Goal: Information Seeking & Learning: Learn about a topic

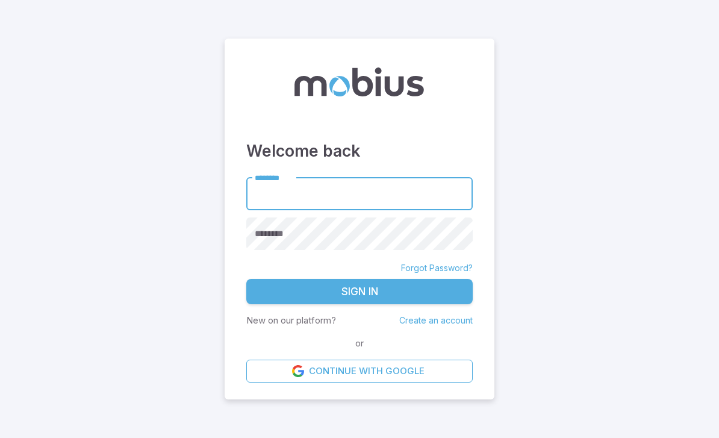
click at [326, 210] on input "********" at bounding box center [359, 193] width 226 height 33
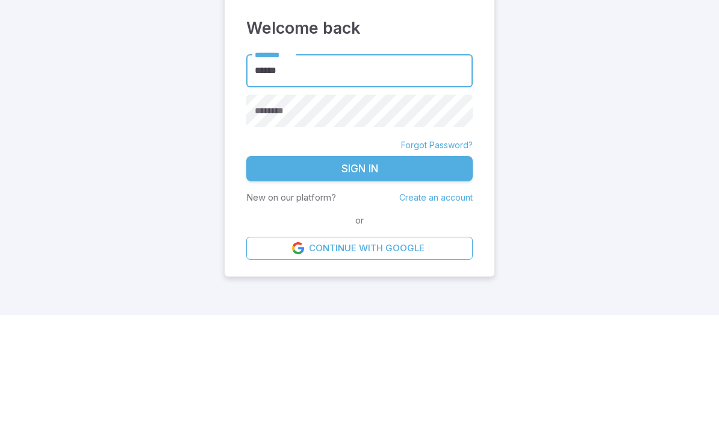
type input "******"
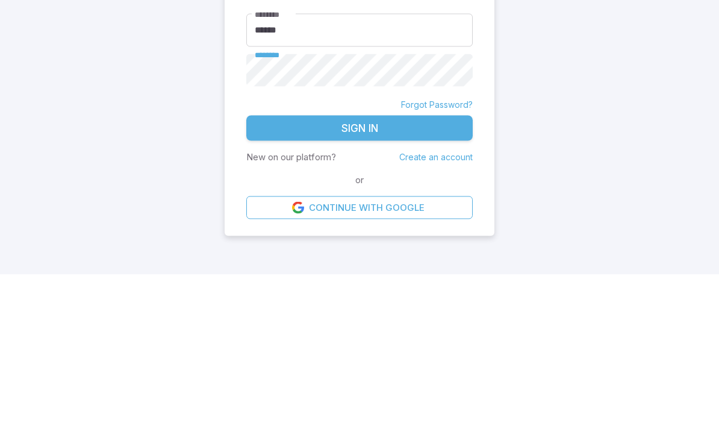
click at [359, 279] on button "Sign In" at bounding box center [359, 291] width 226 height 25
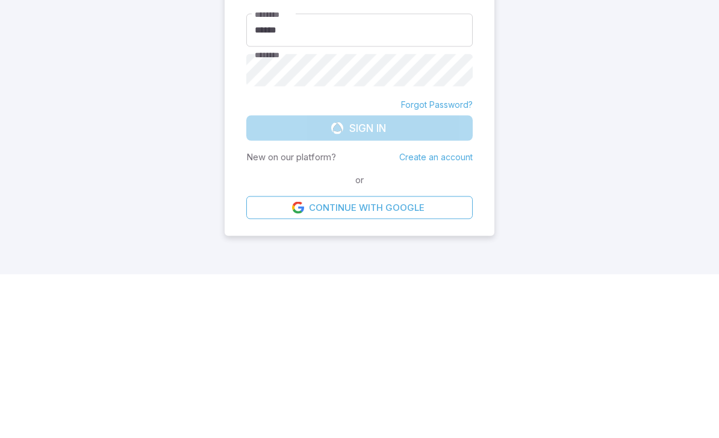
scroll to position [40, 0]
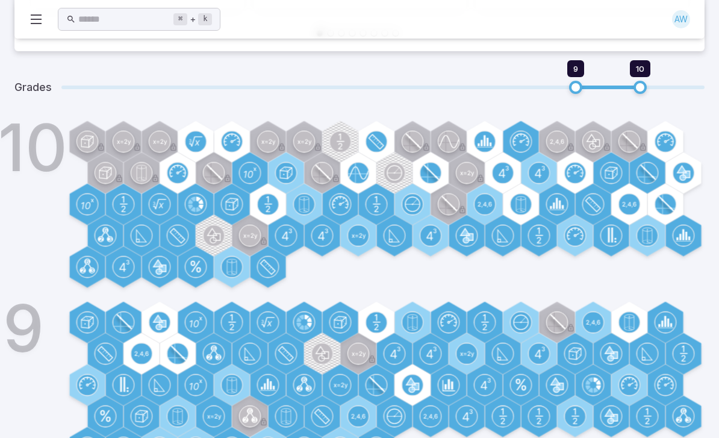
scroll to position [381, 0]
type input "*"
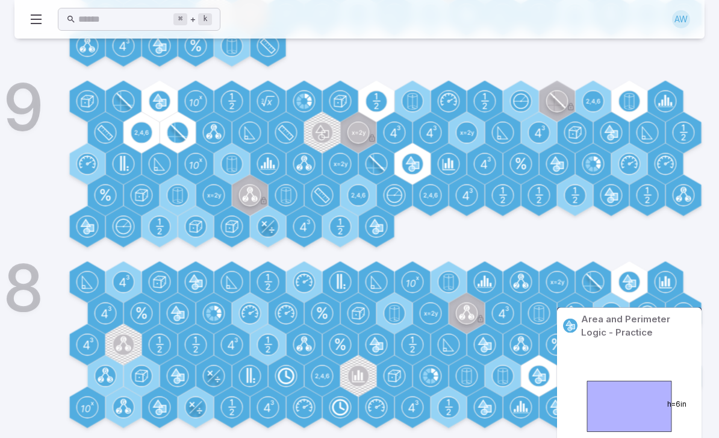
scroll to position [602, 0]
click at [639, 279] on circle at bounding box center [629, 281] width 20 height 20
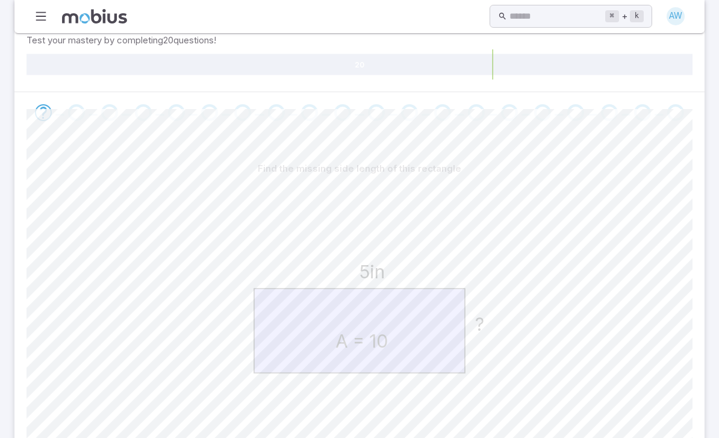
scroll to position [308, 0]
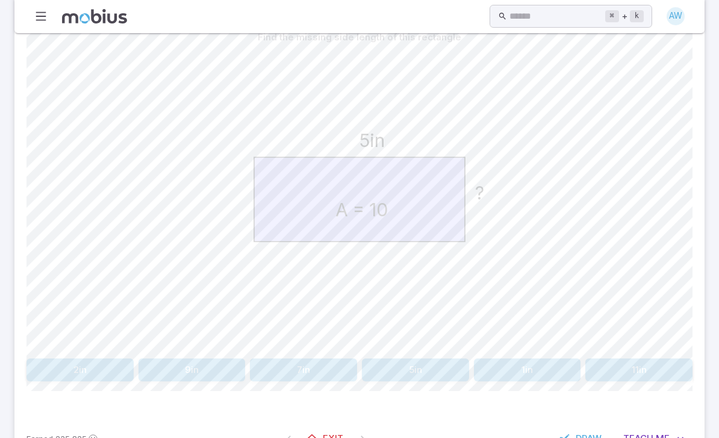
click at [87, 366] on button "2in" at bounding box center [79, 370] width 107 height 23
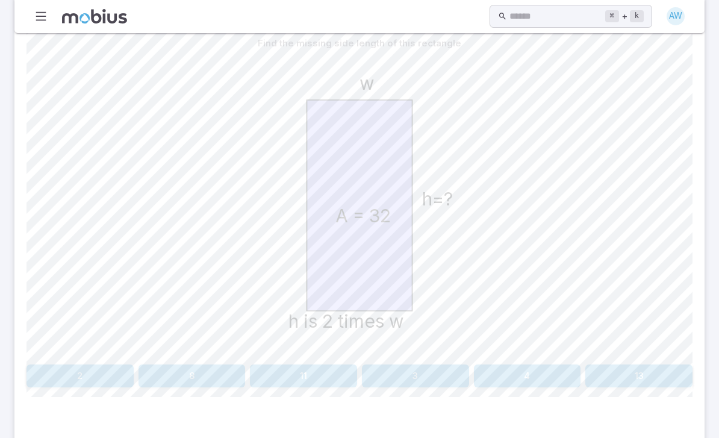
scroll to position [303, 0]
click at [209, 383] on button "8" at bounding box center [191, 375] width 107 height 23
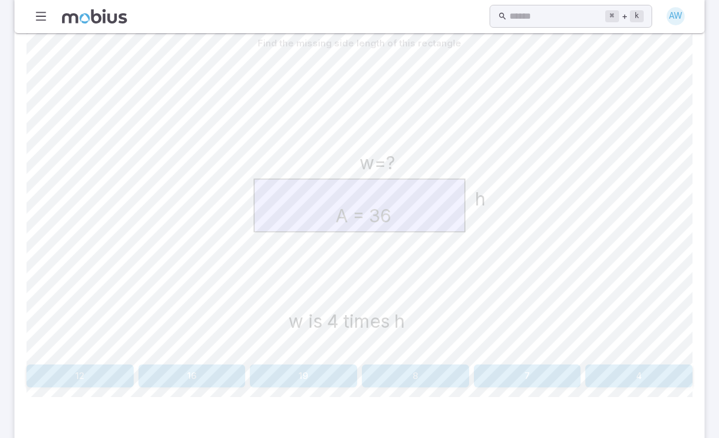
click at [97, 376] on button "12" at bounding box center [79, 375] width 107 height 23
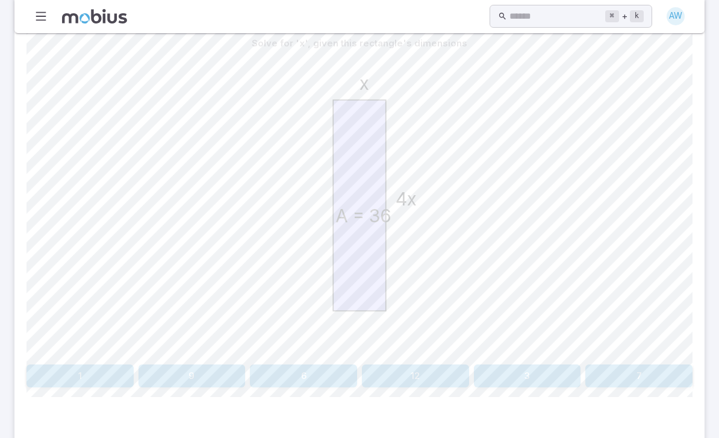
click at [566, 364] on button "3" at bounding box center [527, 375] width 107 height 23
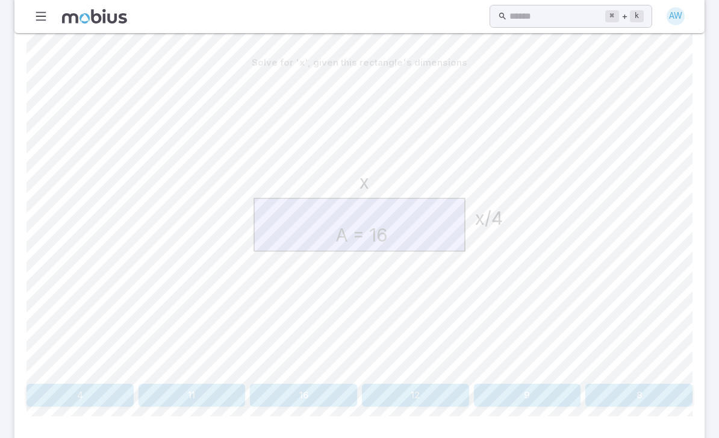
scroll to position [282, 0]
click at [654, 398] on button "8" at bounding box center [638, 396] width 107 height 23
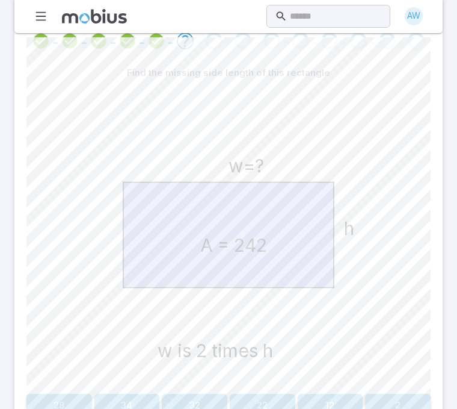
scroll to position [276, 0]
click at [262, 407] on button "22" at bounding box center [263, 405] width 66 height 23
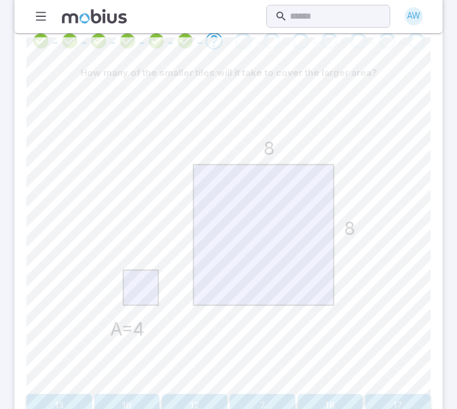
click at [138, 403] on button "16" at bounding box center [128, 405] width 66 height 23
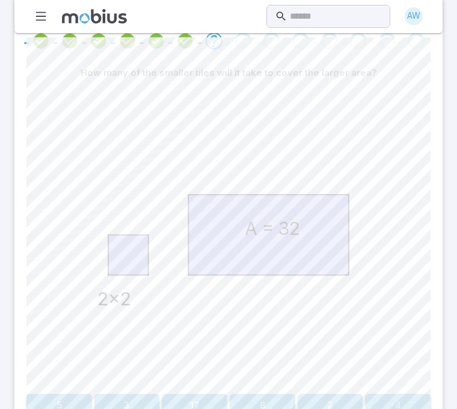
click at [264, 402] on button "8" at bounding box center [263, 405] width 66 height 23
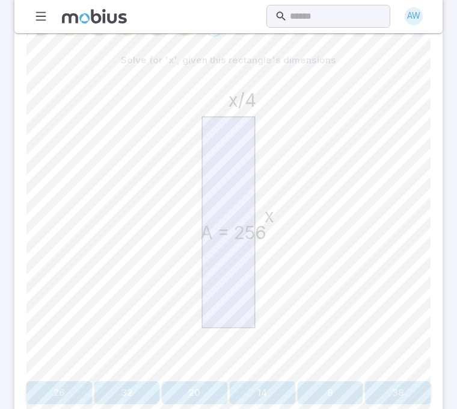
scroll to position [286, 0]
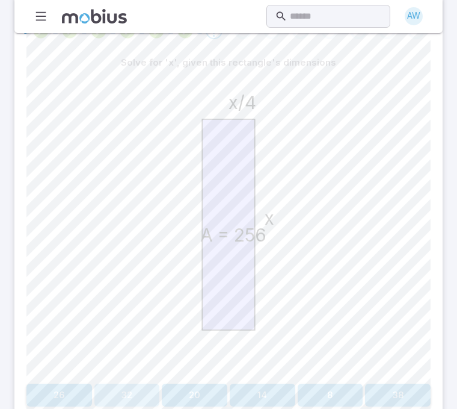
click at [122, 395] on button "32" at bounding box center [128, 394] width 66 height 23
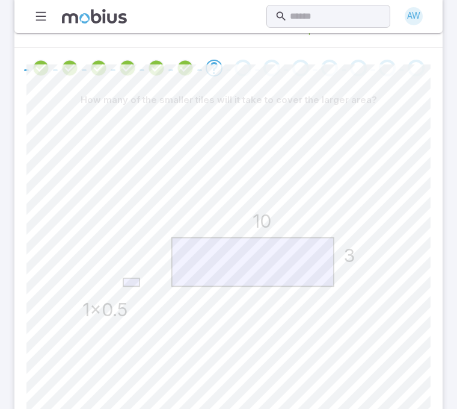
scroll to position [249, 0]
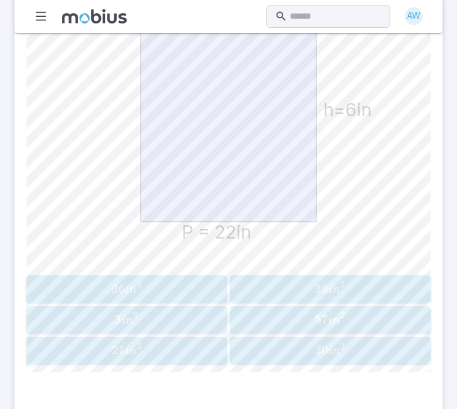
scroll to position [397, 0]
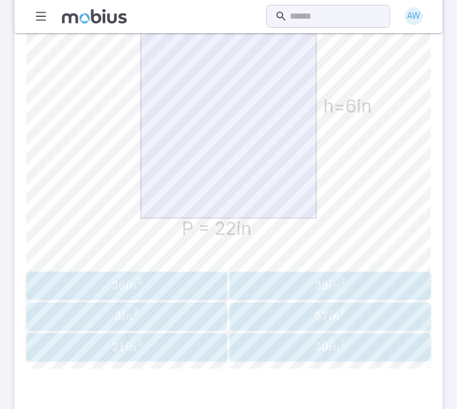
click at [341, 311] on span "2" at bounding box center [343, 311] width 4 height 0
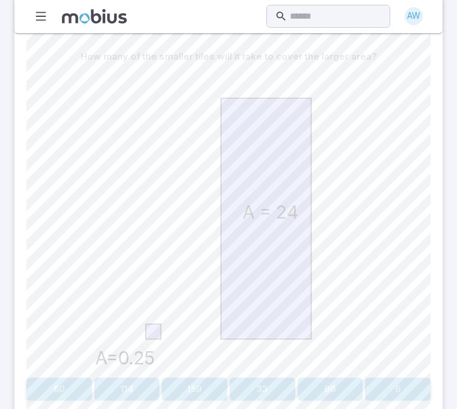
scroll to position [288, 0]
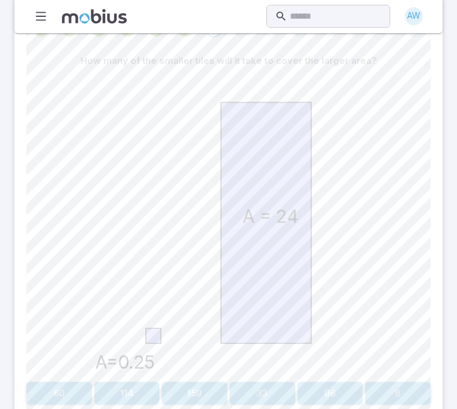
click at [318, 383] on button "96" at bounding box center [331, 393] width 66 height 23
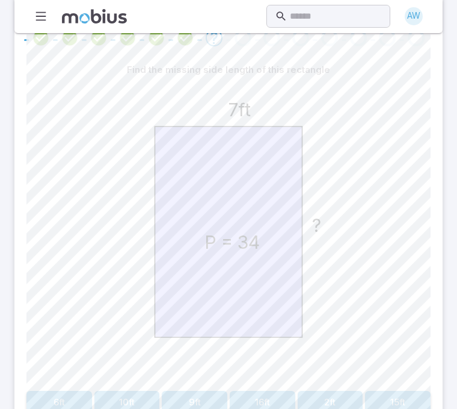
scroll to position [280, 0]
click at [107, 406] on button "10ft" at bounding box center [128, 400] width 66 height 23
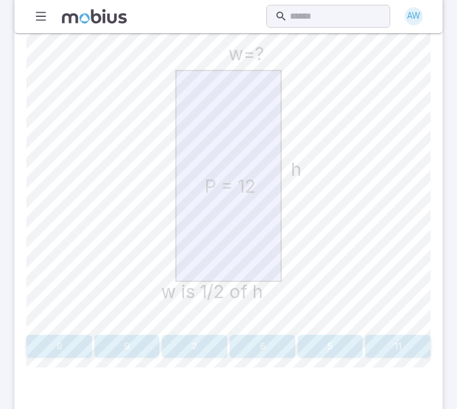
scroll to position [337, 0]
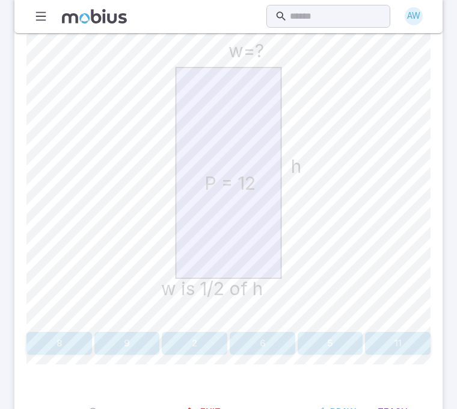
click at [194, 338] on button "2" at bounding box center [195, 343] width 66 height 23
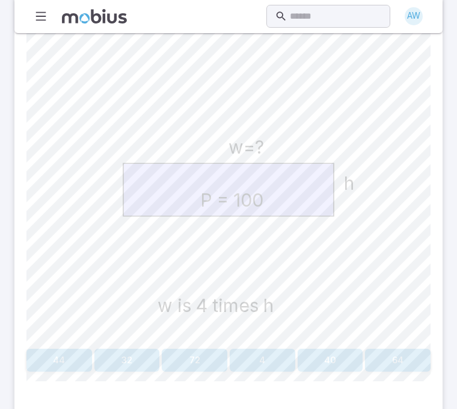
scroll to position [312, 0]
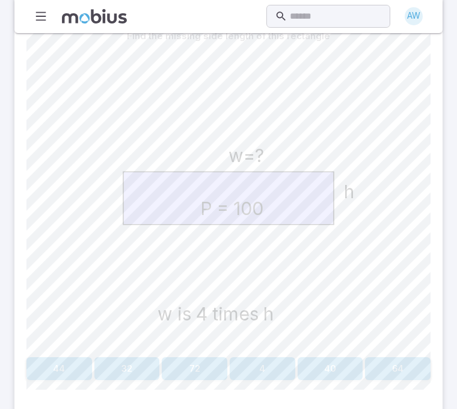
click at [204, 367] on button "72" at bounding box center [195, 368] width 66 height 23
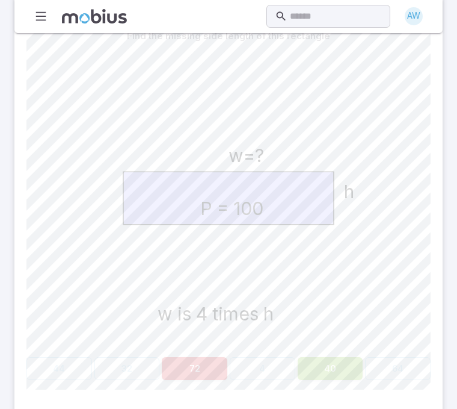
click at [203, 366] on button "72" at bounding box center [195, 368] width 66 height 23
click at [226, 359] on button "72" at bounding box center [195, 368] width 66 height 23
click at [228, 361] on div "44 32 72 4 40 64" at bounding box center [228, 368] width 405 height 23
click at [219, 364] on button "72" at bounding box center [195, 368] width 66 height 23
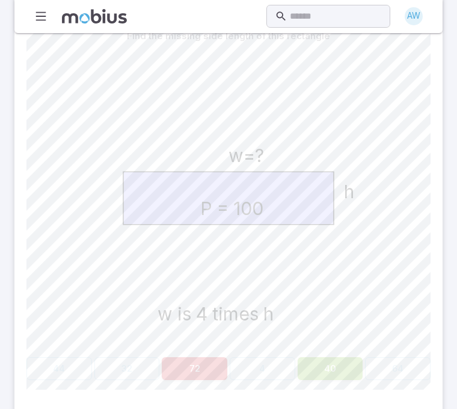
click at [214, 360] on button "72" at bounding box center [195, 368] width 66 height 23
click at [214, 359] on button "72" at bounding box center [195, 368] width 66 height 23
click at [213, 357] on button "72" at bounding box center [195, 368] width 66 height 23
click at [213, 355] on div "Find the missing side length of this rectangle P = 100 w is 4 times h w=? h 44 …" at bounding box center [228, 202] width 405 height 355
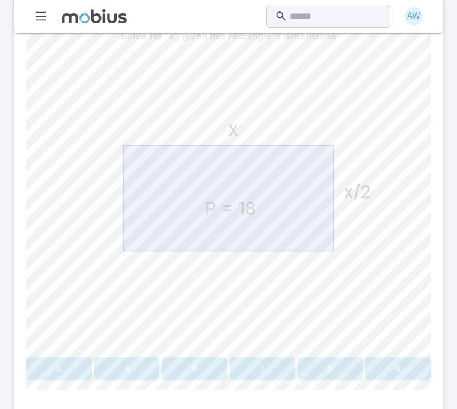
click at [219, 361] on button "5" at bounding box center [195, 368] width 66 height 23
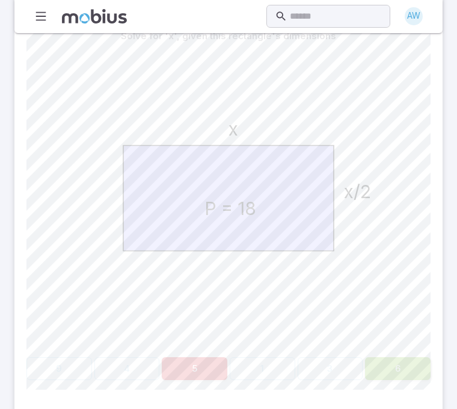
click at [219, 361] on button "5" at bounding box center [195, 368] width 66 height 23
click at [225, 363] on button "5" at bounding box center [195, 368] width 66 height 23
click at [223, 363] on button "5" at bounding box center [195, 368] width 66 height 23
click at [222, 363] on button "5" at bounding box center [195, 368] width 66 height 23
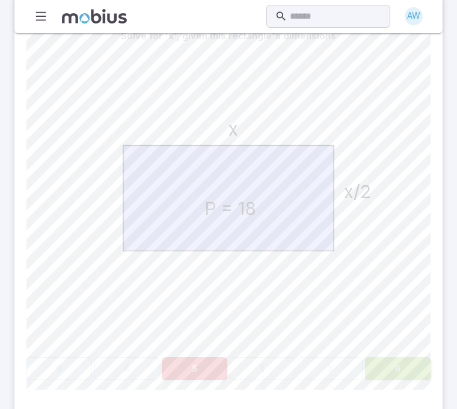
click at [214, 364] on button "5" at bounding box center [195, 368] width 66 height 23
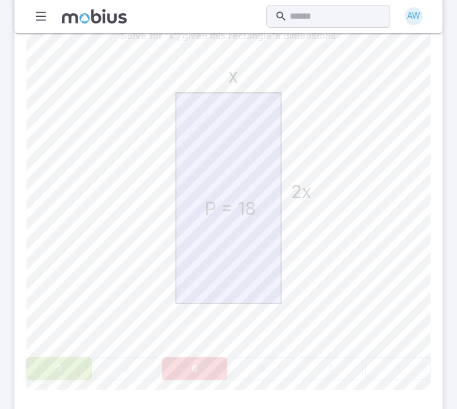
click at [213, 364] on button "6" at bounding box center [195, 368] width 66 height 23
click at [214, 364] on button "6" at bounding box center [195, 368] width 66 height 23
click at [206, 364] on button "6" at bounding box center [195, 368] width 66 height 23
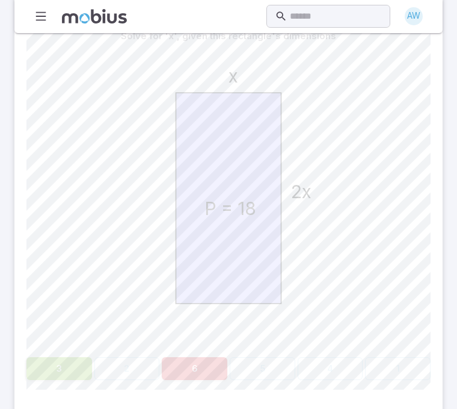
click at [206, 363] on button "6" at bounding box center [195, 368] width 66 height 23
click at [211, 365] on button "6" at bounding box center [195, 368] width 66 height 23
click at [214, 362] on button "6" at bounding box center [195, 368] width 66 height 23
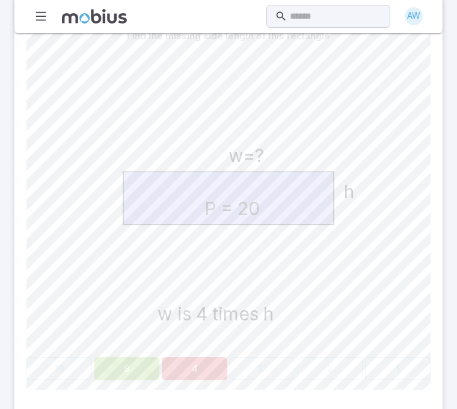
click at [210, 361] on button "4" at bounding box center [195, 368] width 66 height 23
click at [208, 358] on button "4" at bounding box center [195, 368] width 66 height 23
click at [205, 357] on button "4" at bounding box center [195, 368] width 66 height 23
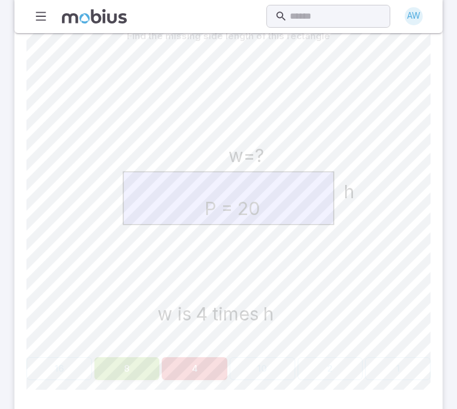
click at [205, 357] on button "4" at bounding box center [195, 368] width 66 height 23
click at [204, 357] on button "4" at bounding box center [195, 368] width 66 height 23
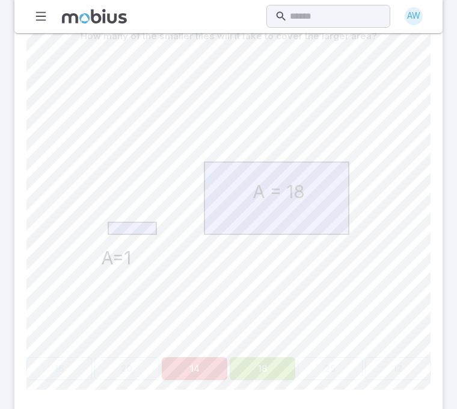
click at [205, 357] on button "14" at bounding box center [195, 368] width 66 height 23
click at [204, 357] on button "14" at bounding box center [195, 368] width 66 height 23
click at [206, 357] on button "14" at bounding box center [195, 368] width 66 height 23
click at [205, 357] on button "14" at bounding box center [195, 368] width 66 height 23
click at [209, 361] on button "14" at bounding box center [195, 368] width 66 height 23
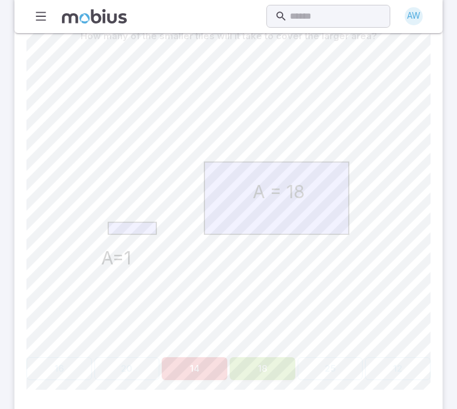
click at [209, 360] on button "14" at bounding box center [195, 368] width 66 height 23
click at [209, 359] on button "14" at bounding box center [195, 368] width 66 height 23
click at [208, 360] on button "14" at bounding box center [195, 368] width 66 height 23
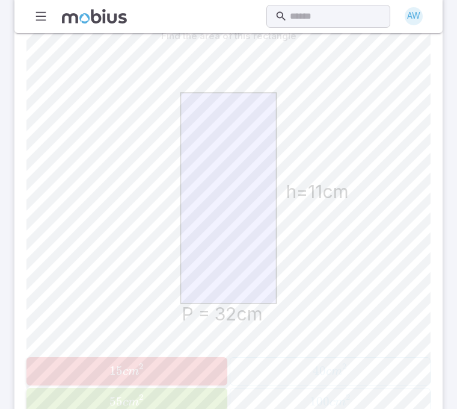
click at [206, 359] on button "15 c m 2 15cm^2 15 c m 2" at bounding box center [126, 371] width 201 height 28
click at [205, 358] on button "15 c m 2 15cm^2 15 c m 2" at bounding box center [126, 371] width 201 height 28
click at [207, 358] on button "15 c m 2 15cm^2 15 c m 2" at bounding box center [126, 371] width 201 height 28
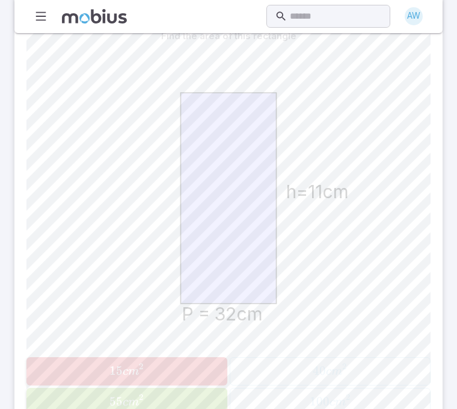
click at [206, 358] on button "15 c m 2 15cm^2 15 c m 2" at bounding box center [126, 371] width 201 height 28
click at [214, 363] on span "15 c m 2" at bounding box center [126, 371] width 193 height 16
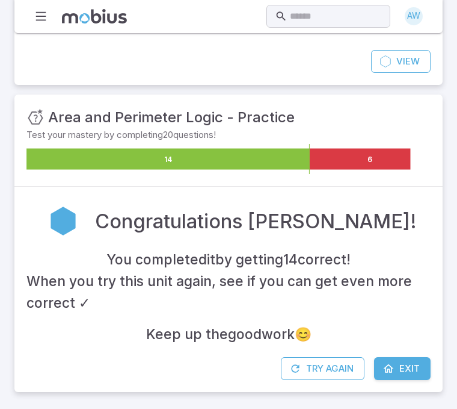
click at [214, 345] on div "You completed it by getting 14 correct ! When you try this unit again, see if y…" at bounding box center [228, 297] width 405 height 96
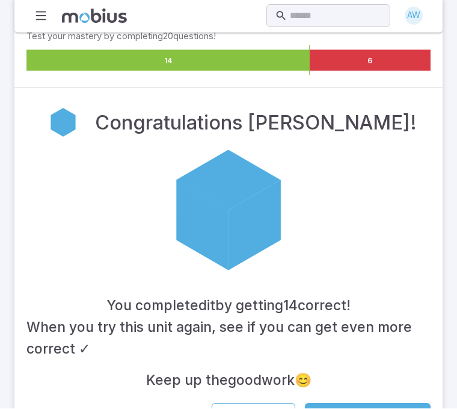
scroll to position [207, 0]
